Goal: Information Seeking & Learning: Learn about a topic

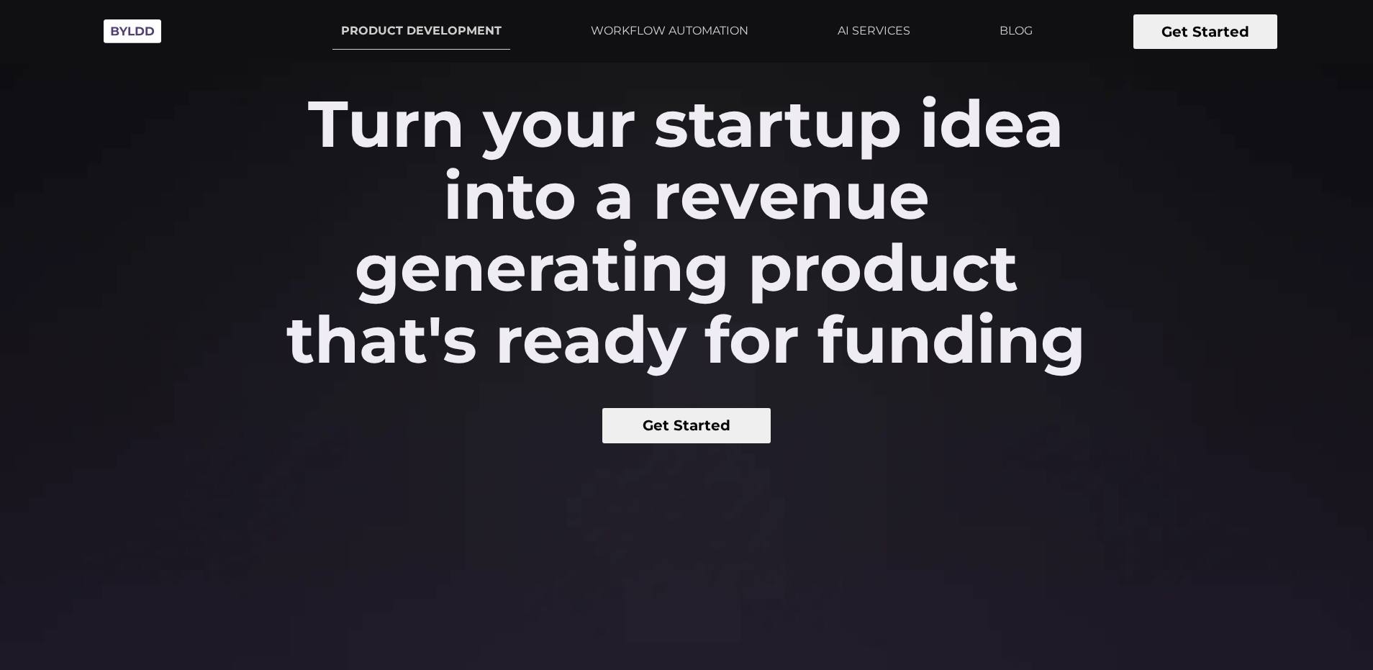
scroll to position [60, 0]
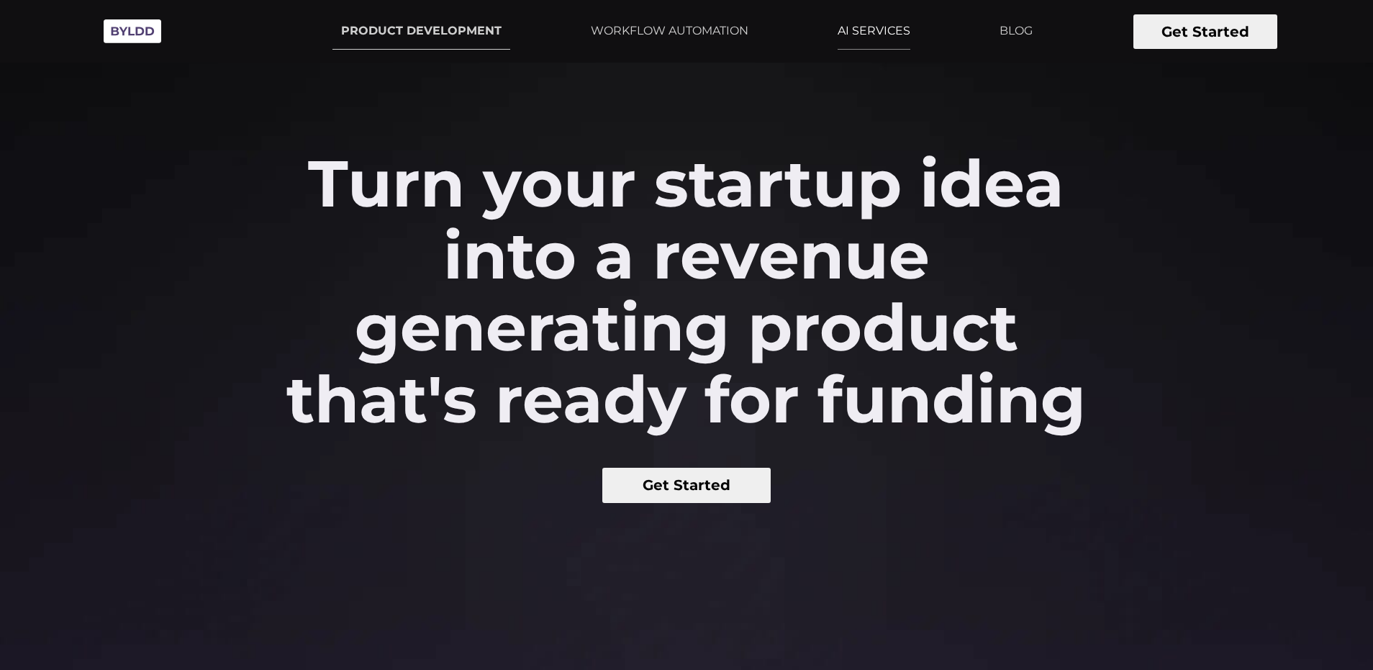
click at [830, 37] on link "AI SERVICES" at bounding box center [874, 31] width 90 height 36
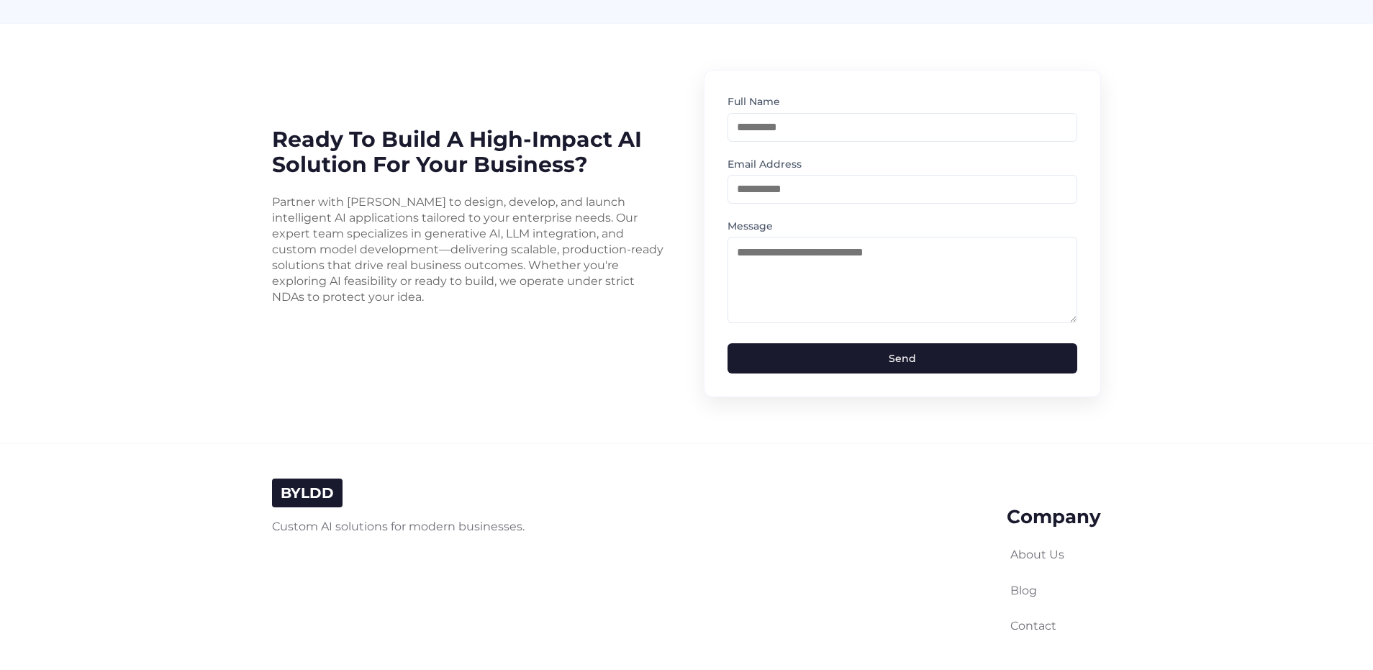
scroll to position [3189, 0]
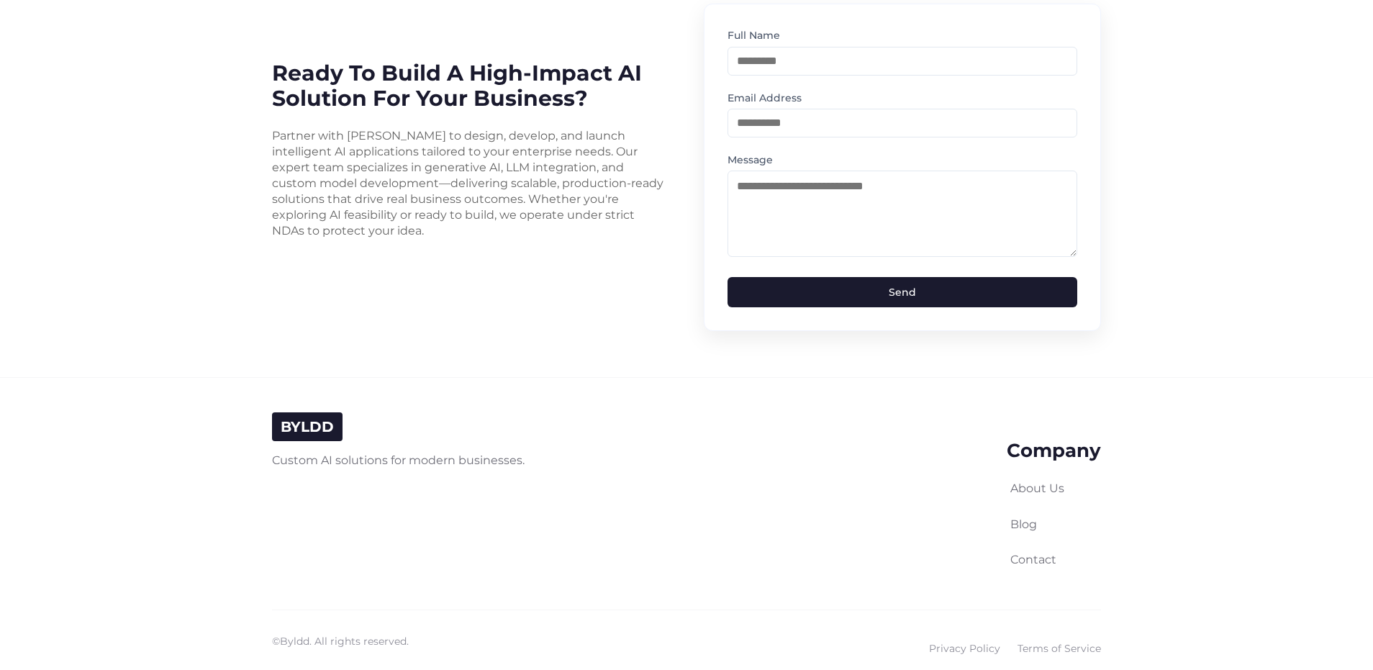
click at [1000, 640] on link "Privacy Policy" at bounding box center [964, 648] width 71 height 16
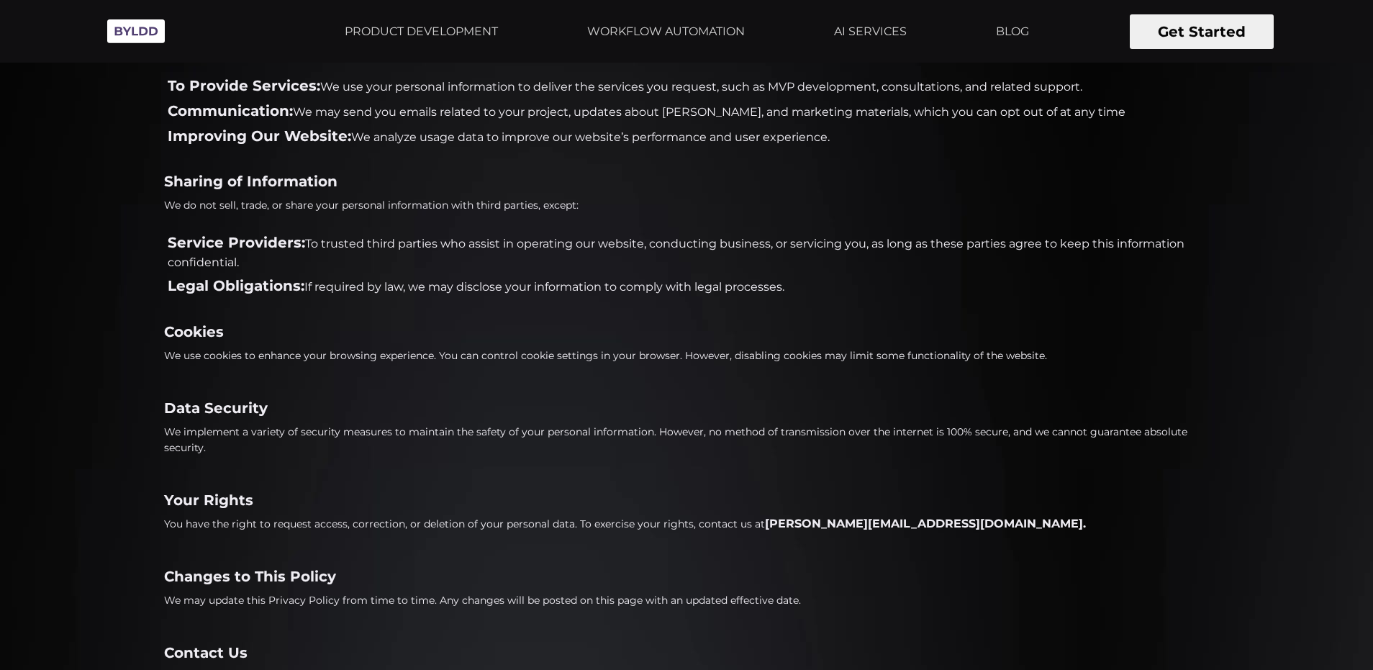
scroll to position [276, 0]
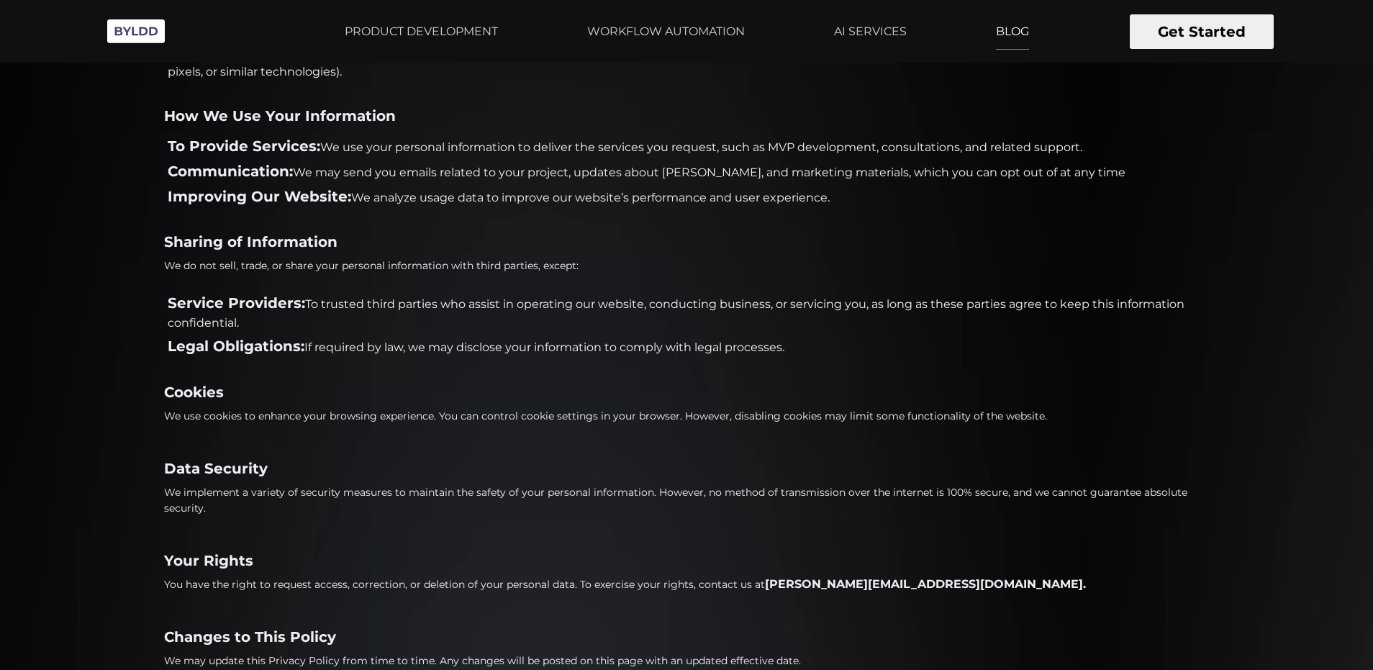
click at [987, 17] on link "BLOG" at bounding box center [1012, 32] width 50 height 36
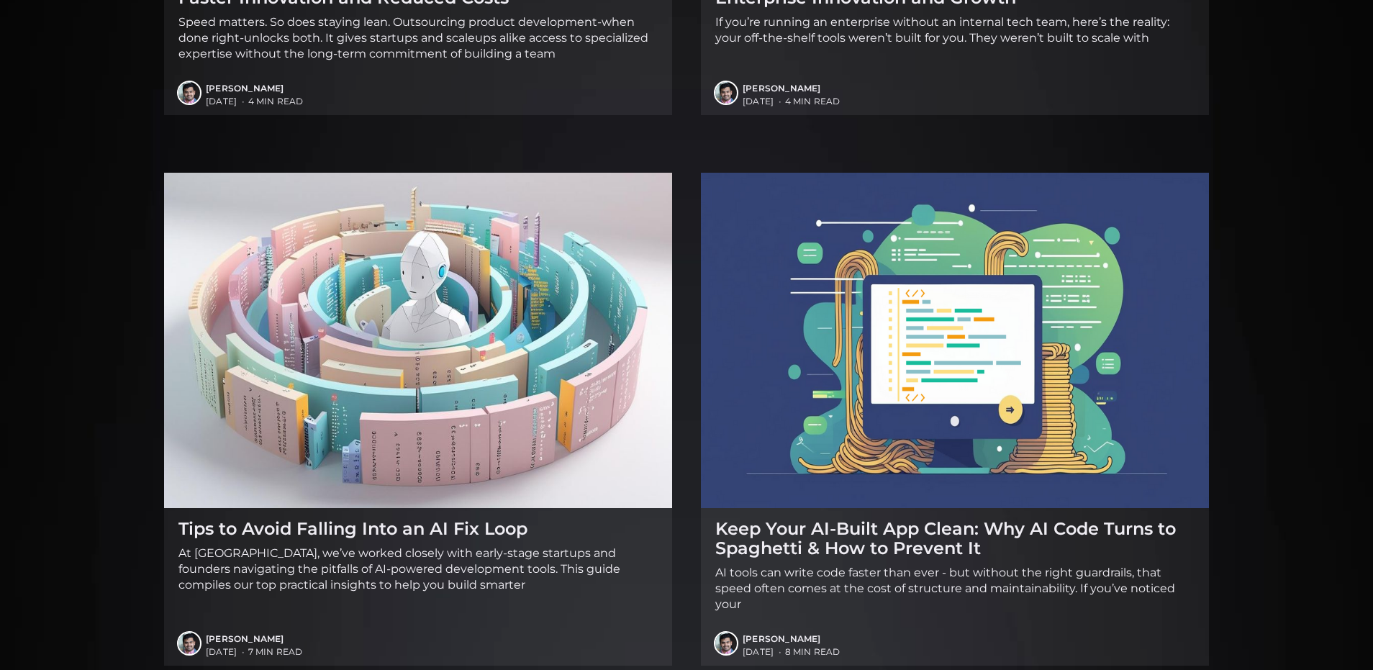
scroll to position [2402, 0]
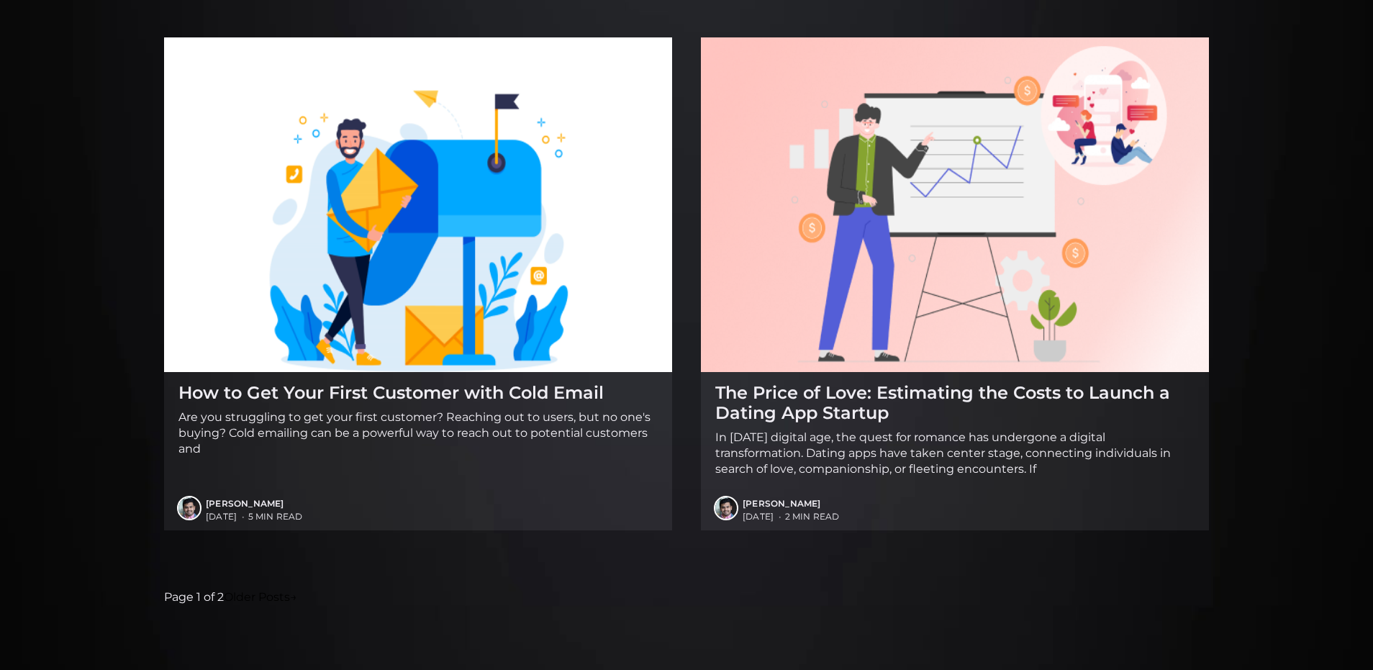
click at [1081, 455] on p "In today's digital age, the quest for romance has undergone a digital transform…" at bounding box center [954, 453] width 479 height 47
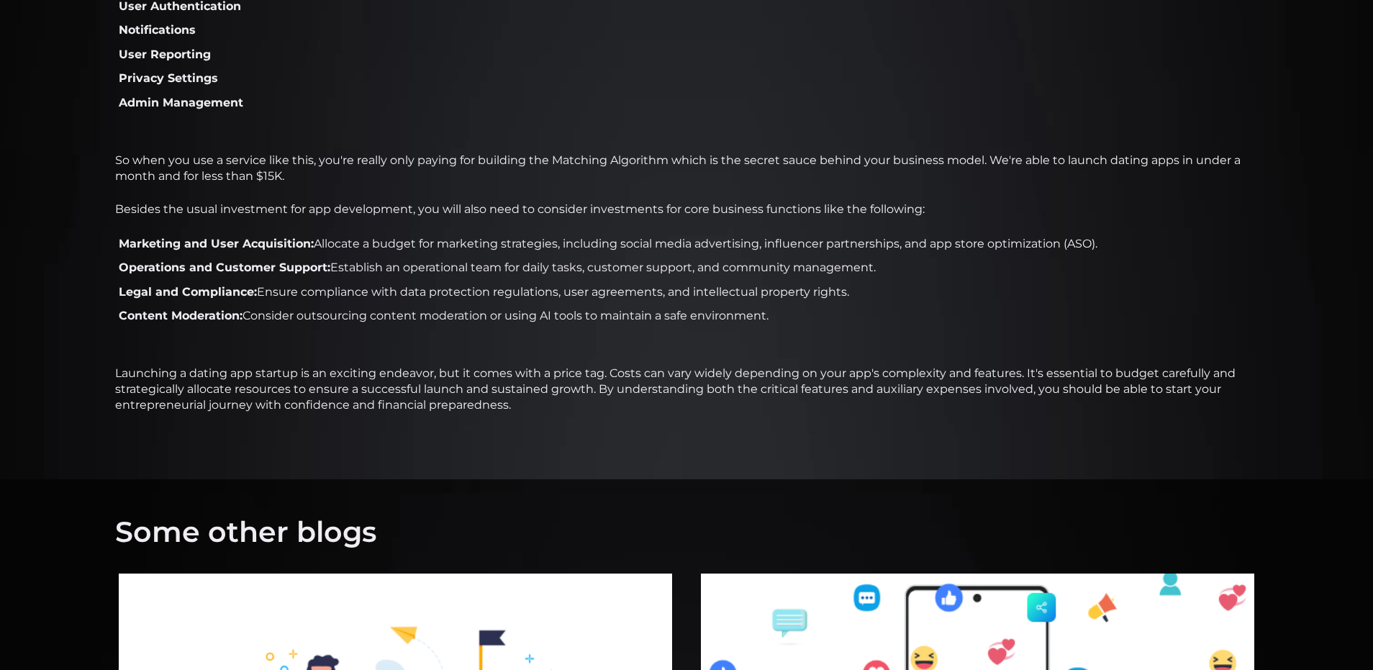
scroll to position [1721, 0]
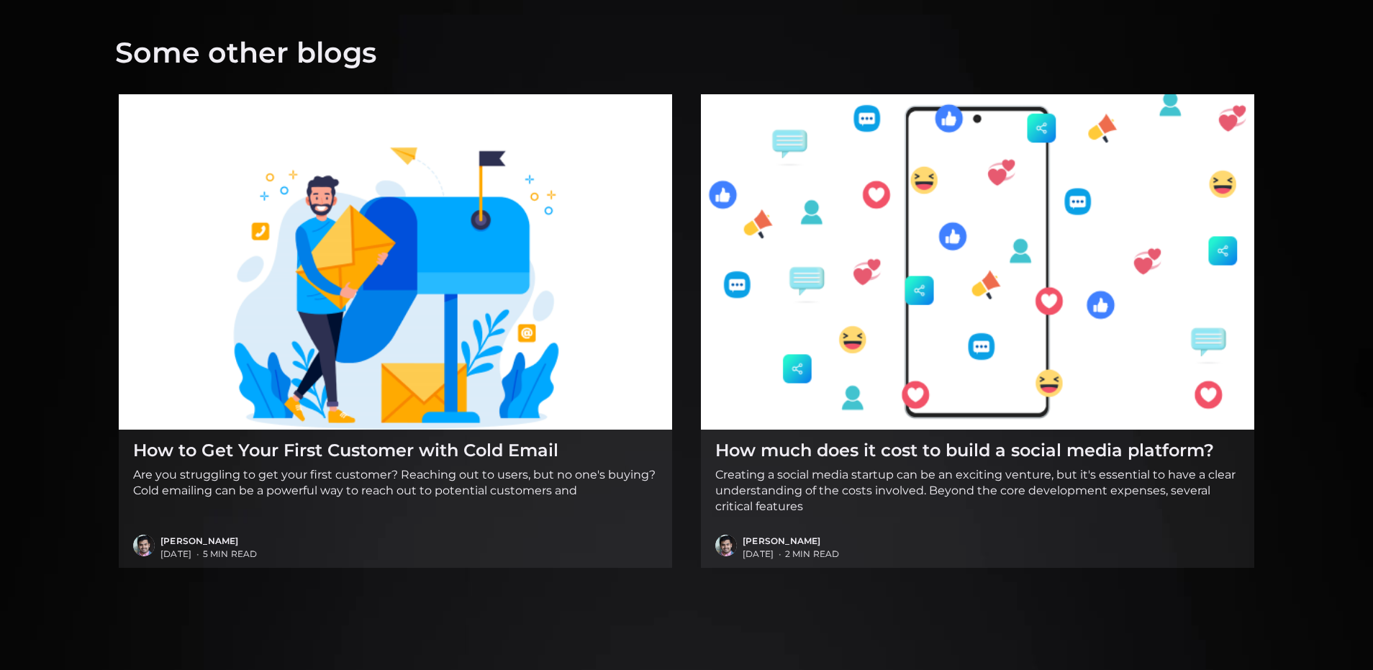
click at [1118, 489] on p "Creating a social media startup can be an exciting venture, but it's essential …" at bounding box center [977, 490] width 524 height 47
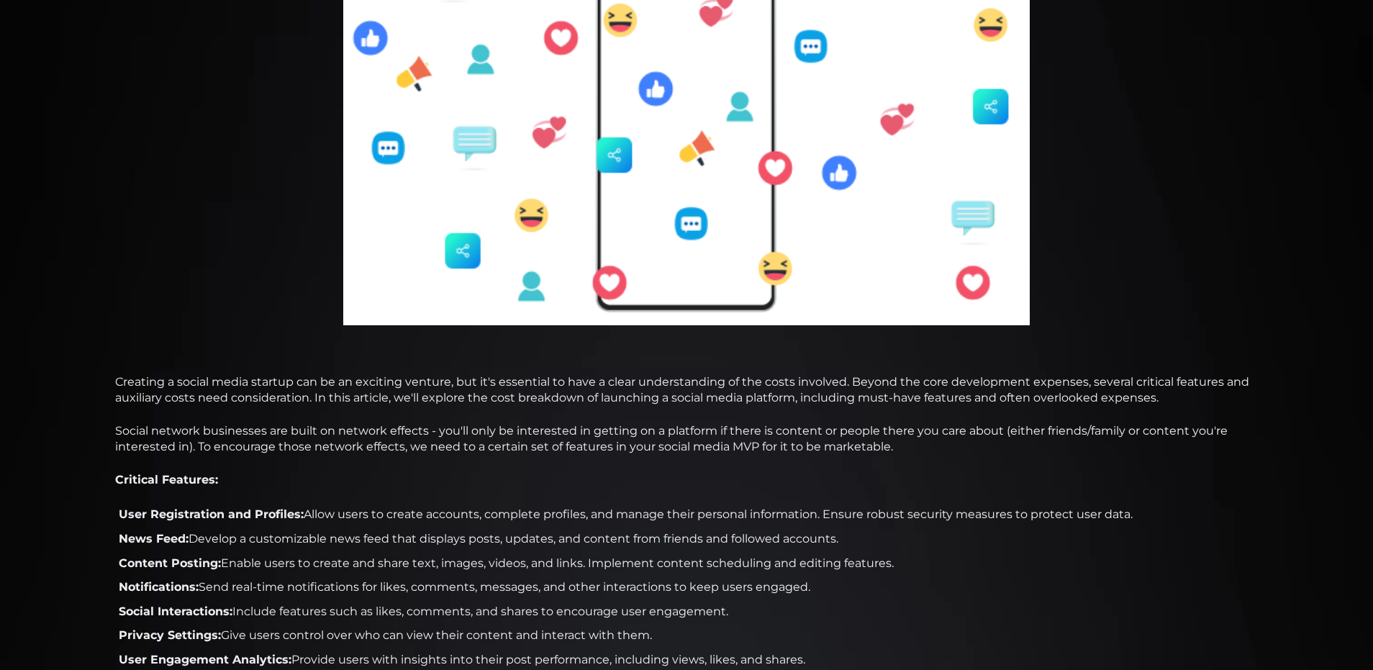
scroll to position [420, 0]
